Goal: Obtain resource: Obtain resource

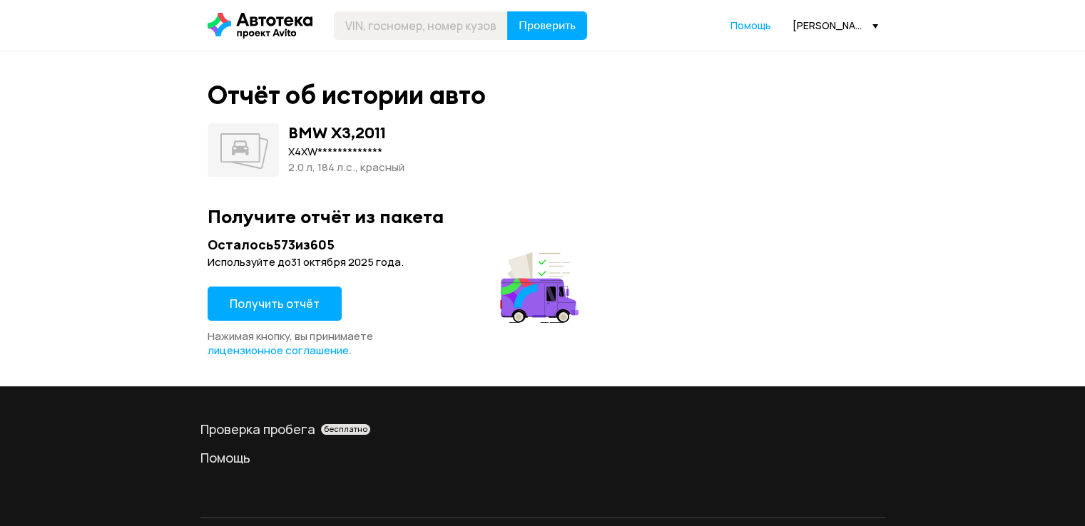
click at [293, 299] on span "Получить отчёт" at bounding box center [275, 304] width 90 height 16
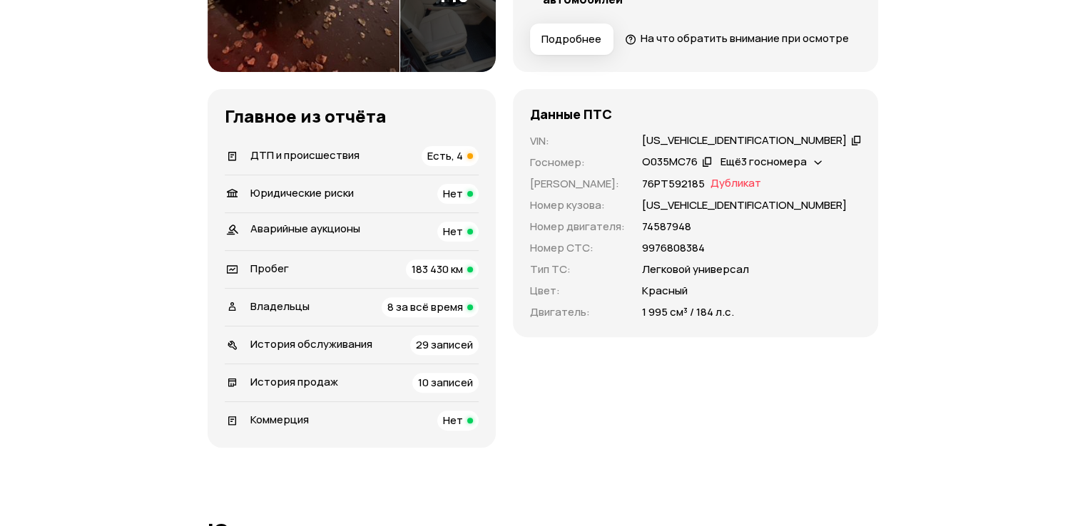
click at [462, 166] on div "ДТП и происшествия Есть, 4" at bounding box center [352, 156] width 254 height 20
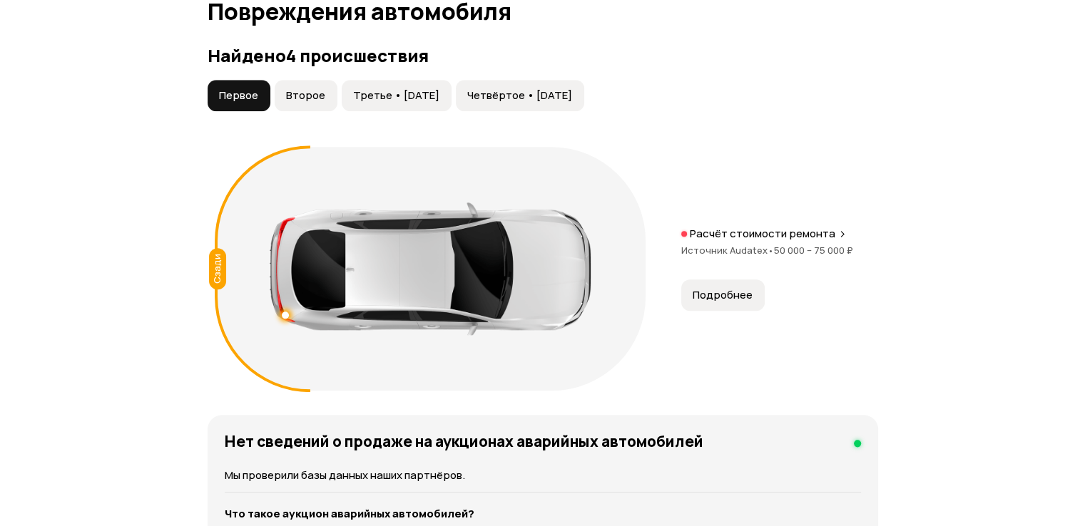
scroll to position [1611, 0]
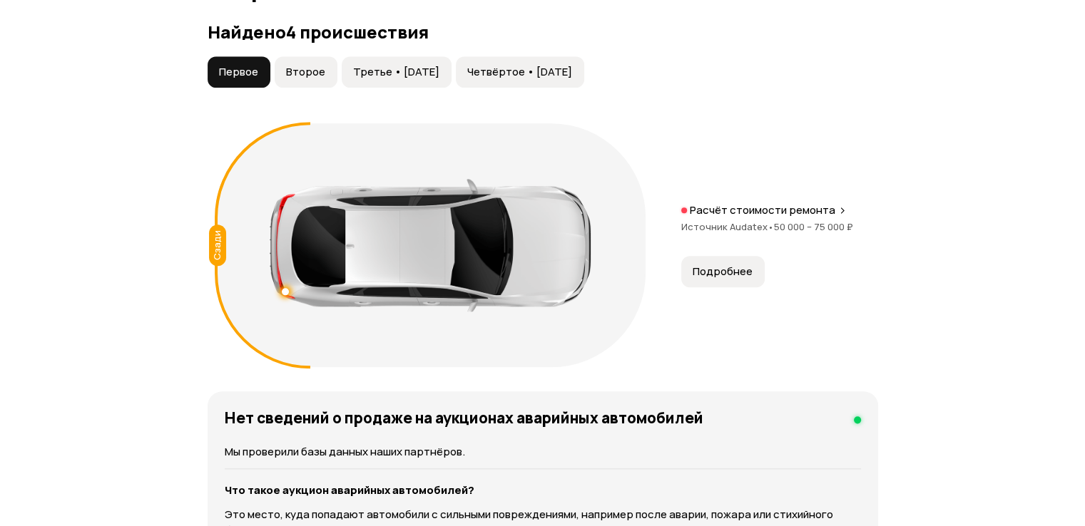
click at [310, 79] on span "Второе" at bounding box center [305, 72] width 39 height 14
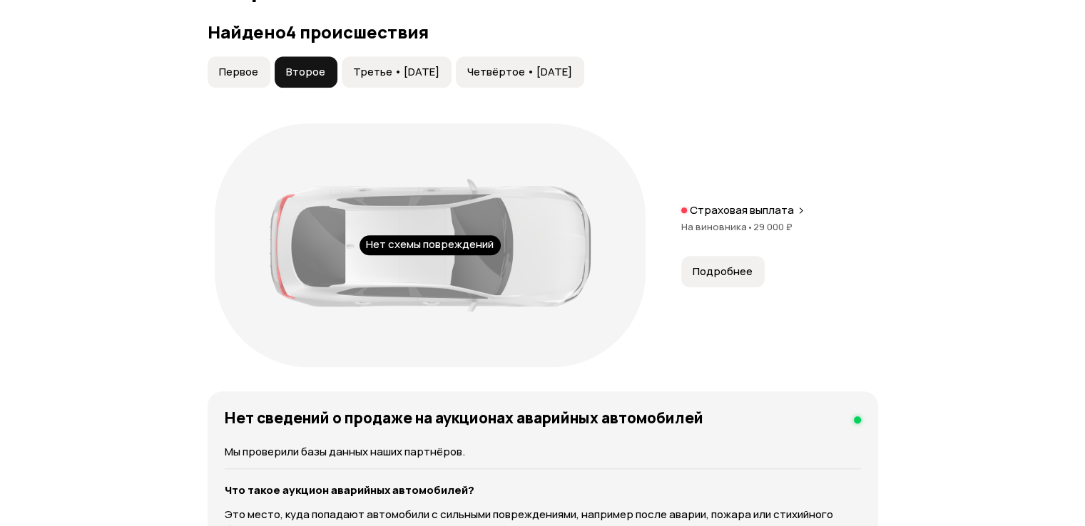
click at [387, 79] on span "Третье • [DATE]" at bounding box center [396, 72] width 86 height 14
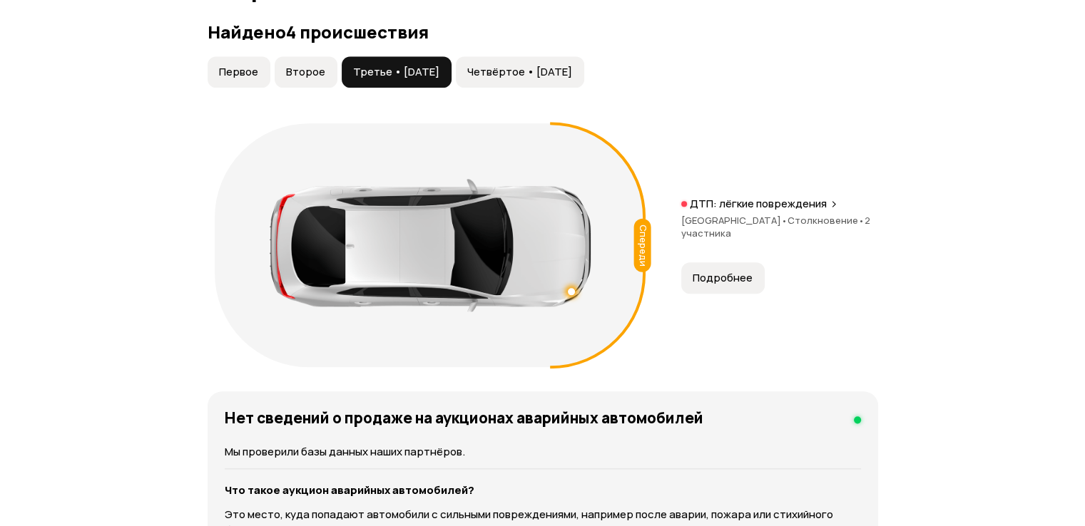
click at [325, 88] on button "Второе" at bounding box center [306, 71] width 63 height 31
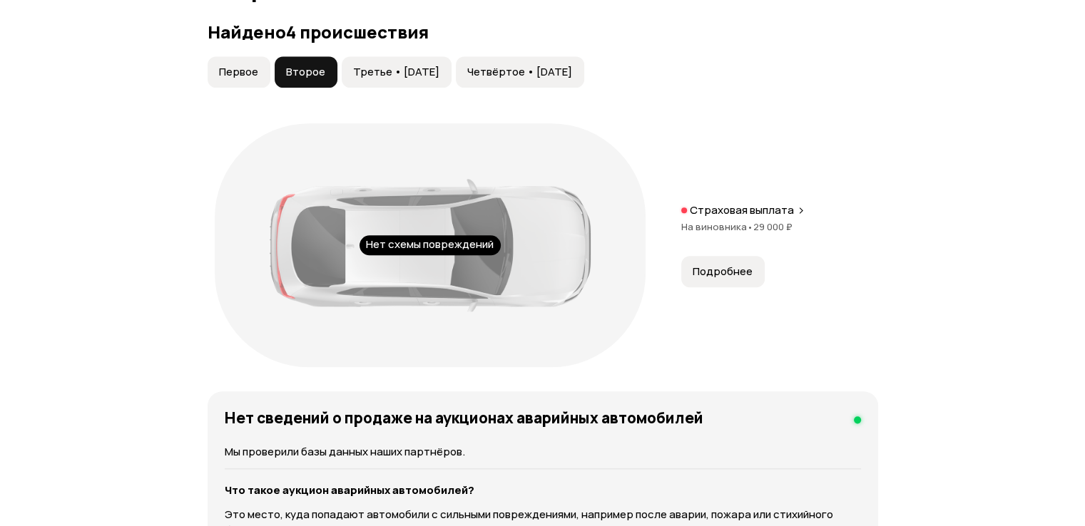
click at [394, 79] on span "Третье • [DATE]" at bounding box center [396, 72] width 86 height 14
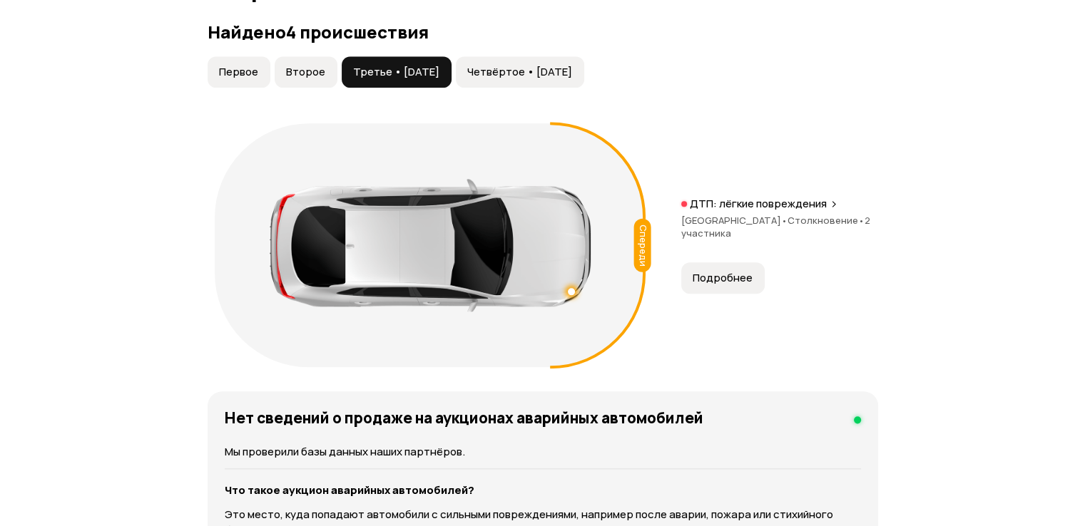
click at [489, 79] on span "Четвёртое • [DATE]" at bounding box center [519, 72] width 105 height 14
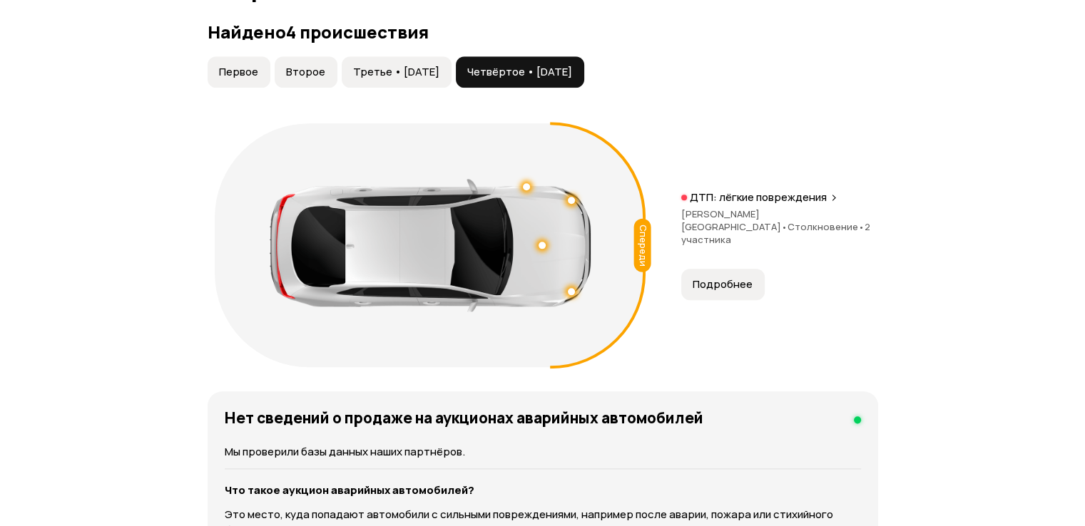
click at [419, 79] on span "Третье • [DATE]" at bounding box center [396, 72] width 86 height 14
